Goal: Transaction & Acquisition: Purchase product/service

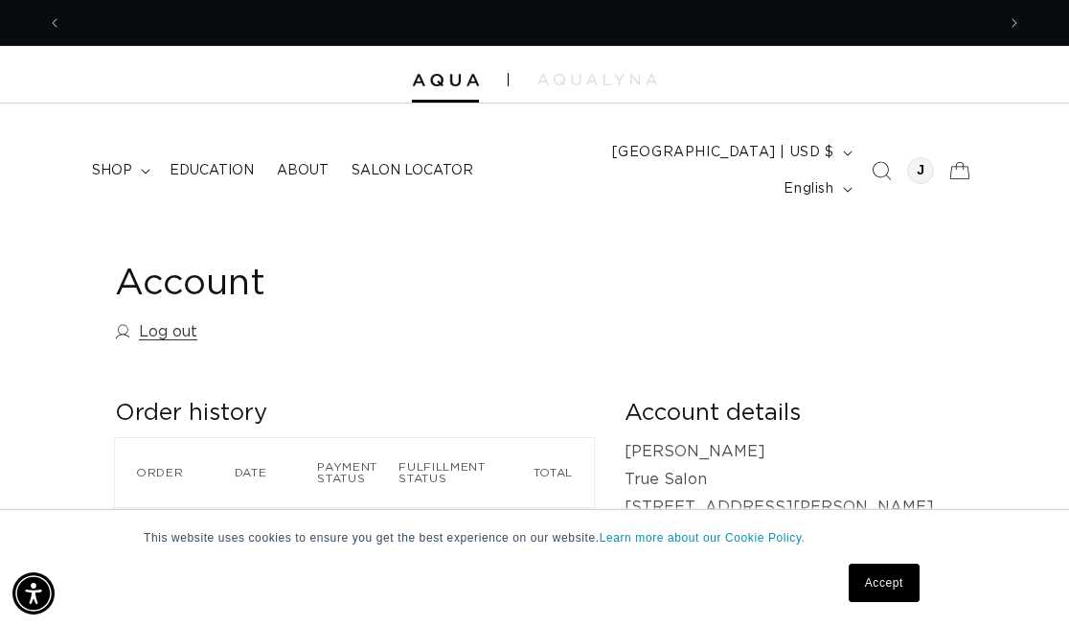
scroll to position [0, 933]
click at [133, 150] on summary "shop" at bounding box center [119, 170] width 78 height 40
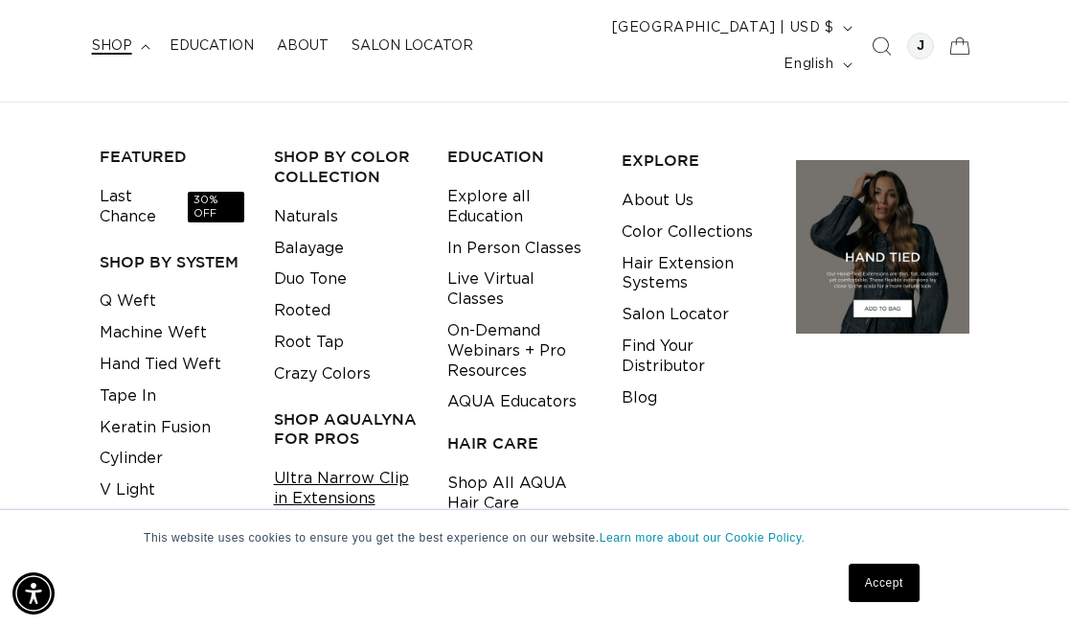
scroll to position [136, 0]
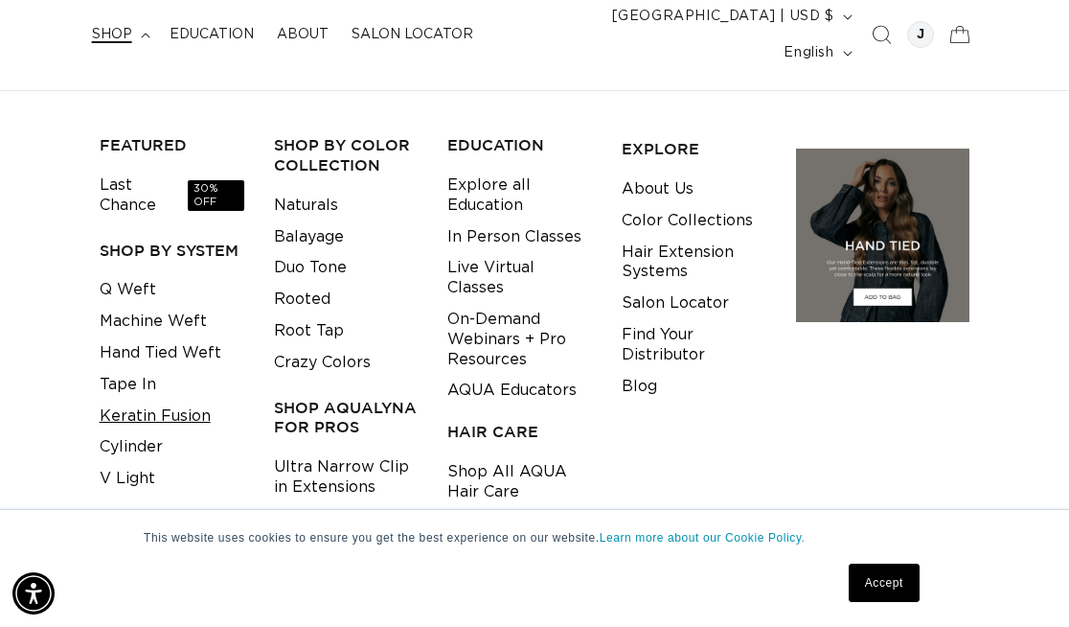
click at [184, 400] on link "Keratin Fusion" at bounding box center [155, 416] width 111 height 32
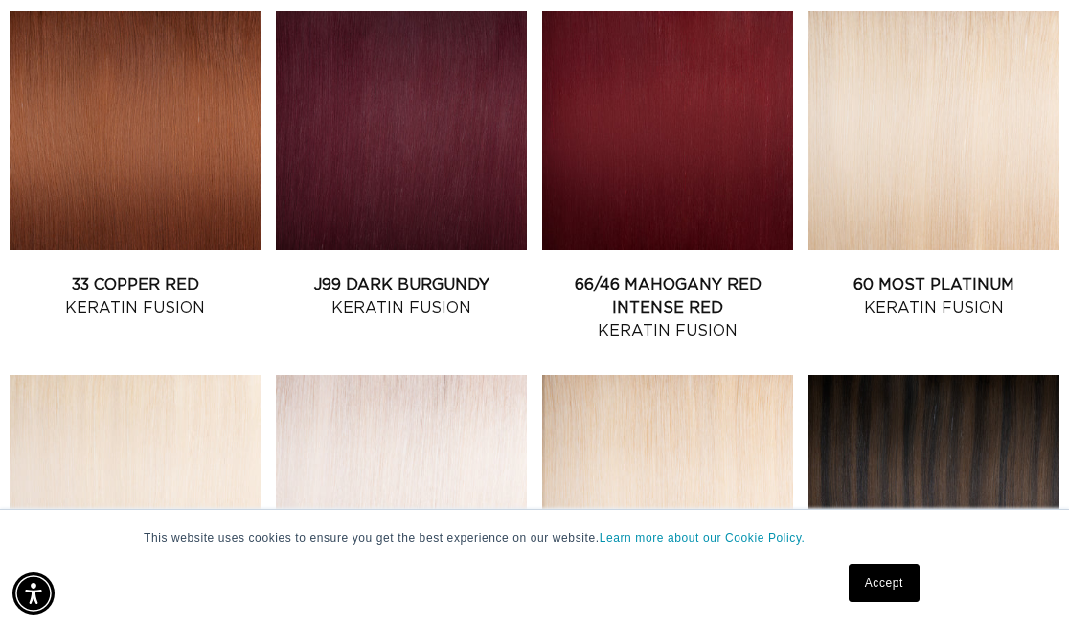
scroll to position [0, 1866]
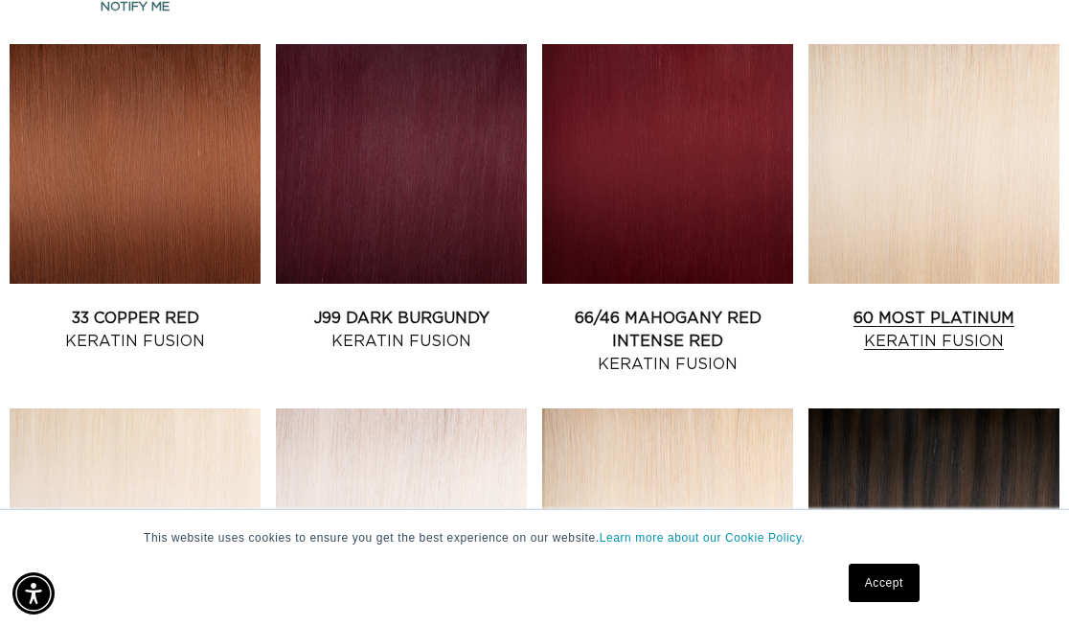
click at [951, 307] on link "60 Most Platinum Keratin Fusion" at bounding box center [934, 330] width 251 height 46
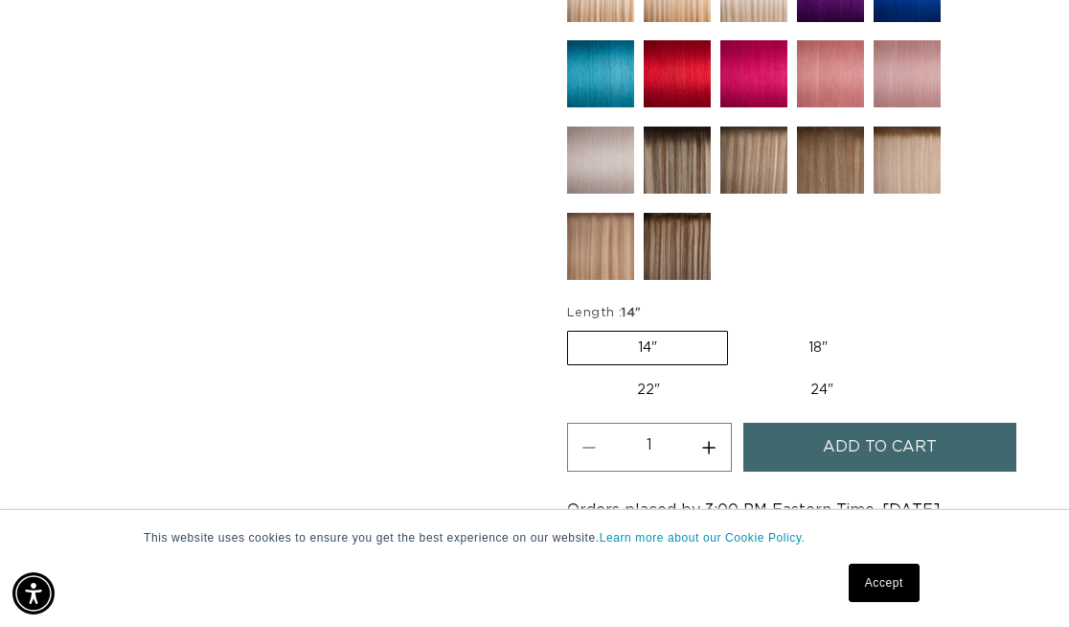
scroll to position [0, 1866]
click at [710, 423] on button "Increase quantity for 60 Most Platinum - Keratin Fusion" at bounding box center [709, 447] width 43 height 49
type input "2"
click at [841, 423] on span "Add to cart" at bounding box center [880, 447] width 114 height 49
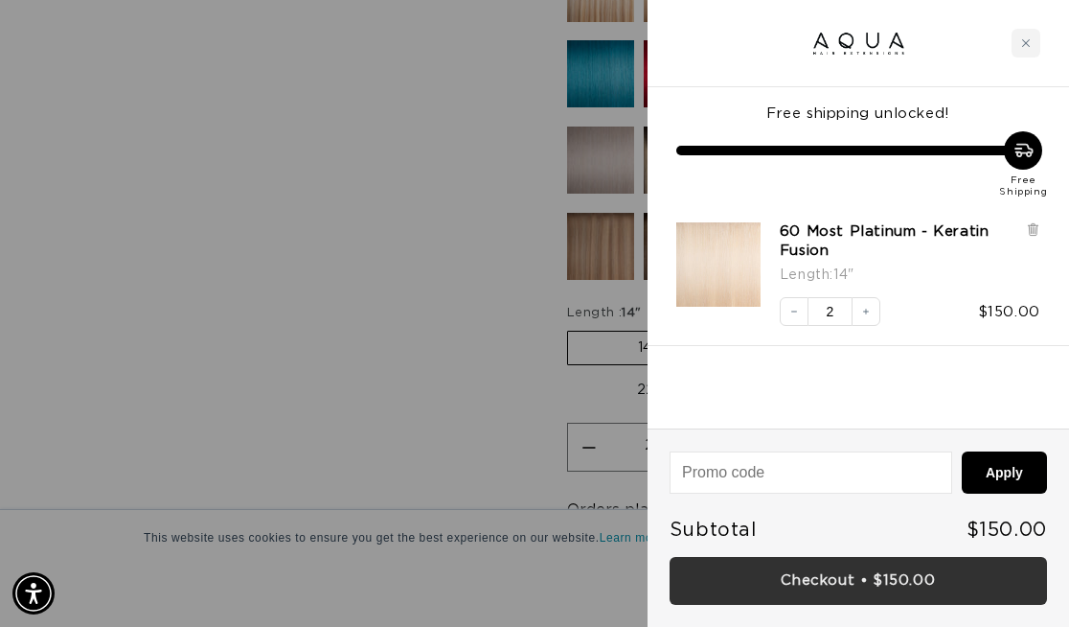
scroll to position [0, 1866]
click at [804, 574] on link "Checkout • $150.00" at bounding box center [859, 581] width 378 height 49
